Goal: Find specific page/section: Find specific page/section

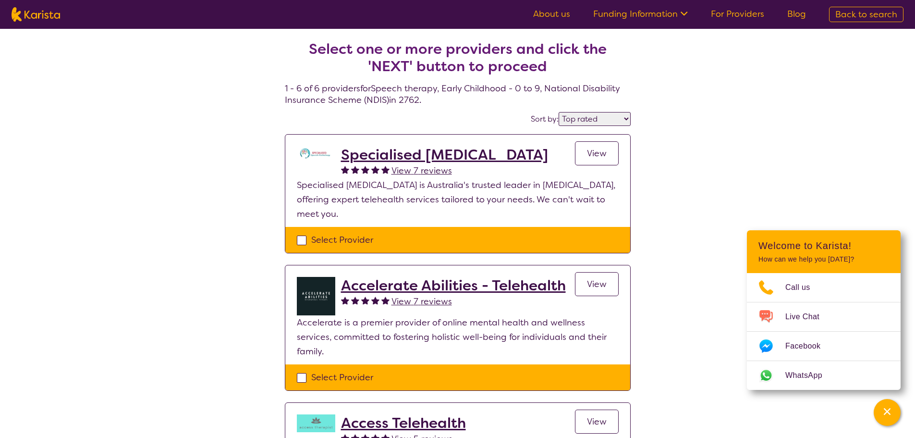
select select "by_score"
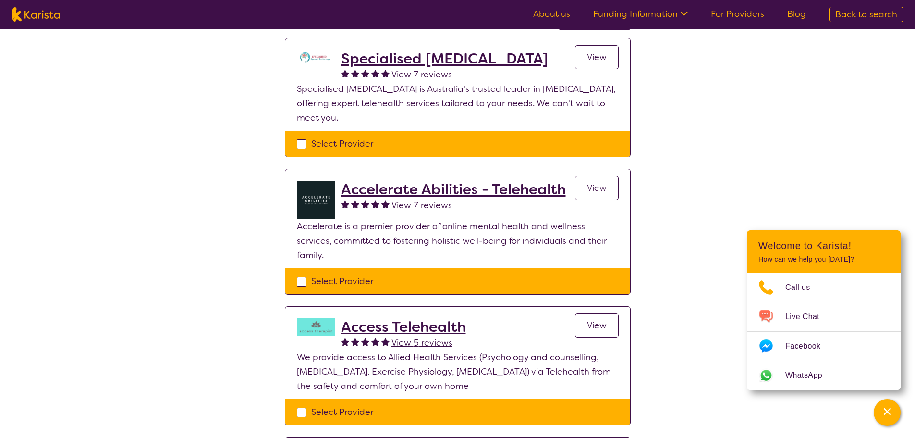
drag, startPoint x: 0, startPoint y: 0, endPoint x: 50, endPoint y: 8, distance: 50.5
click at [50, 8] on img at bounding box center [36, 14] width 49 height 14
select select "Speech therapy"
select select "EC"
select select "NDIS"
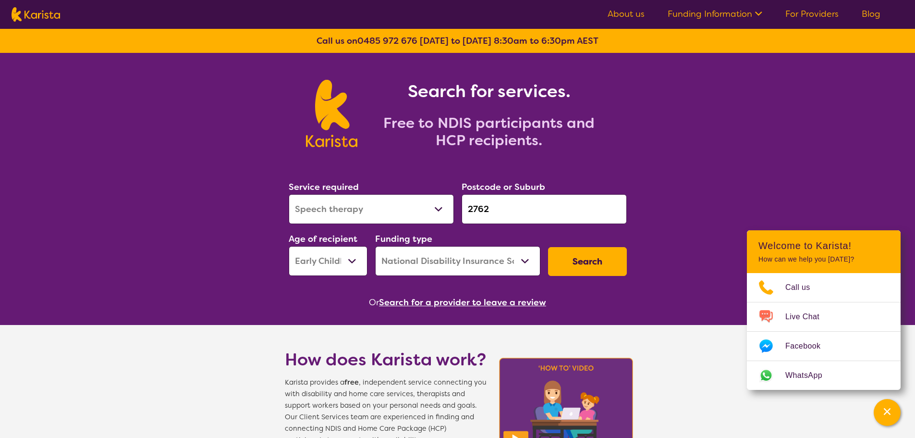
click at [501, 298] on button "Search for a provider to leave a review" at bounding box center [462, 302] width 167 height 14
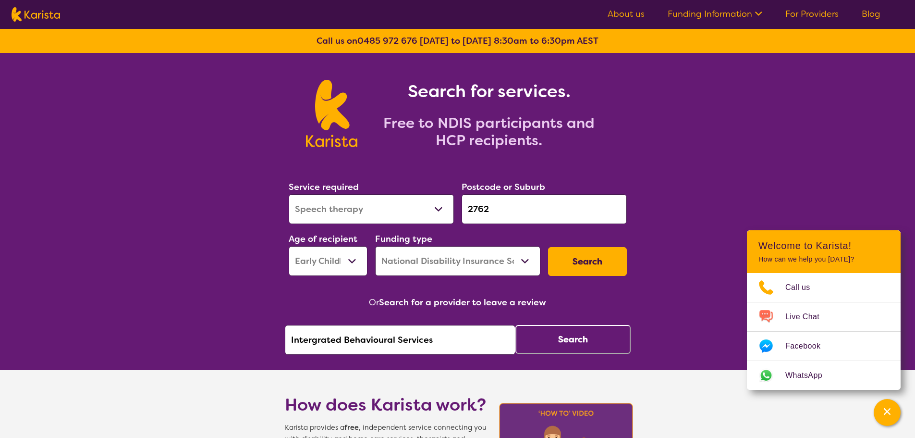
click at [573, 334] on button "Search" at bounding box center [572, 339] width 115 height 29
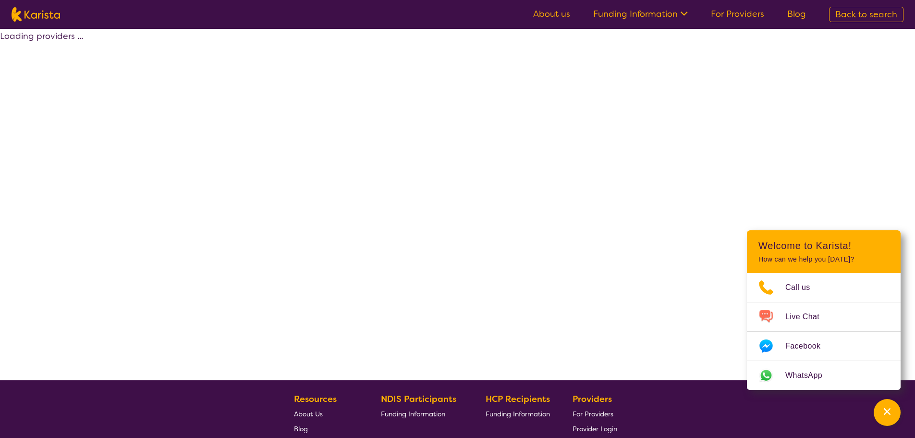
select select "by_score"
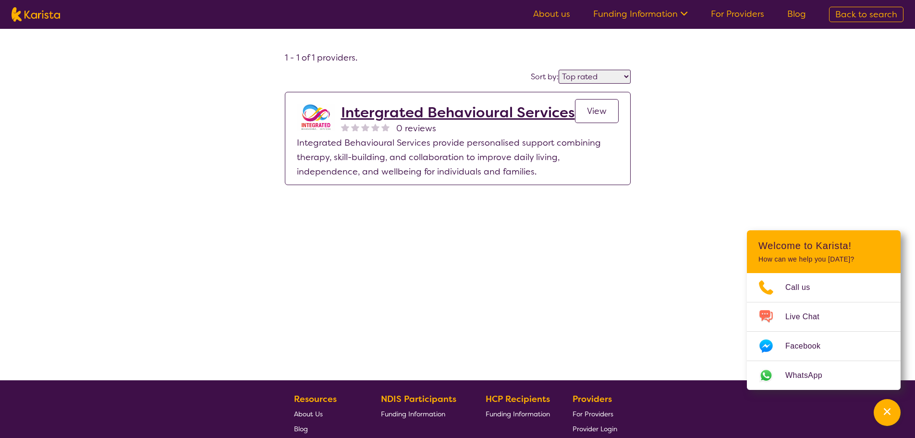
click at [596, 115] on span "View" at bounding box center [597, 111] width 20 height 12
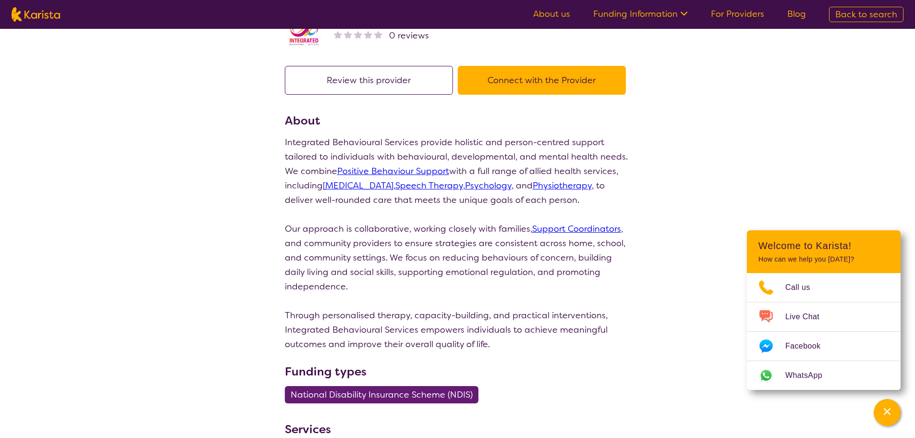
scroll to position [48, 0]
click at [894, 417] on div "Channel Menu" at bounding box center [887, 412] width 19 height 21
